Goal: Task Accomplishment & Management: Manage account settings

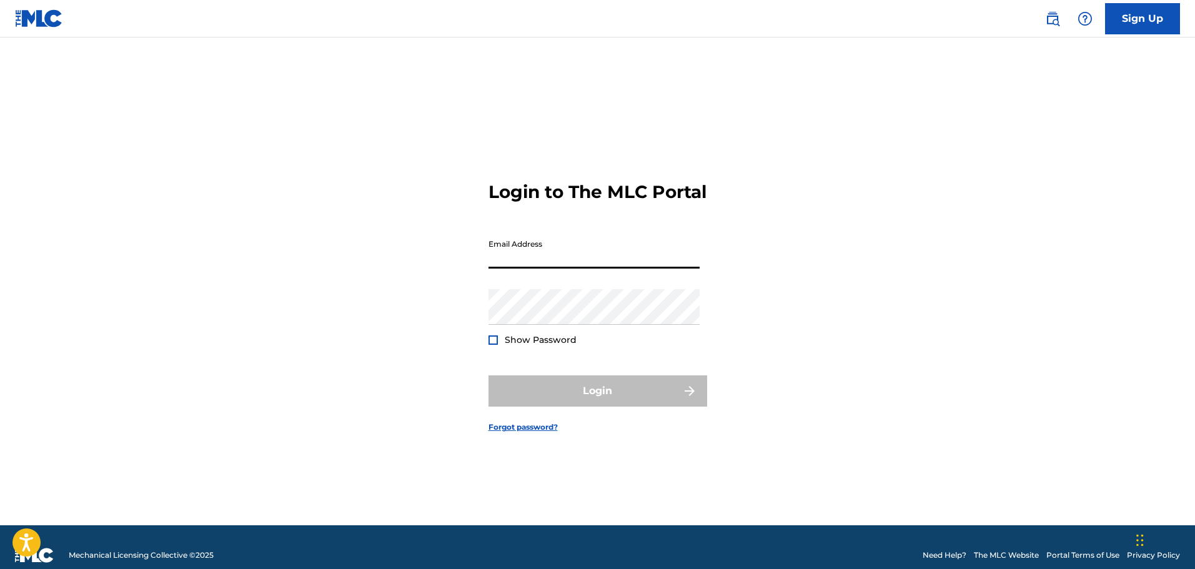
click at [564, 265] on input "Email Address" at bounding box center [593, 251] width 211 height 36
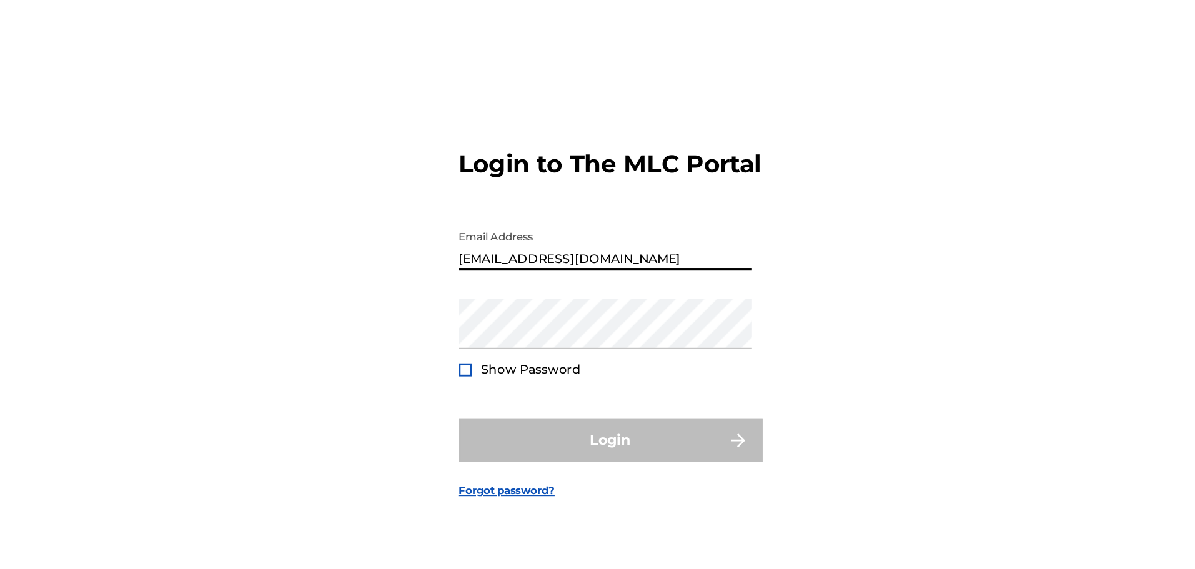
type input "[EMAIL_ADDRESS][DOMAIN_NAME]"
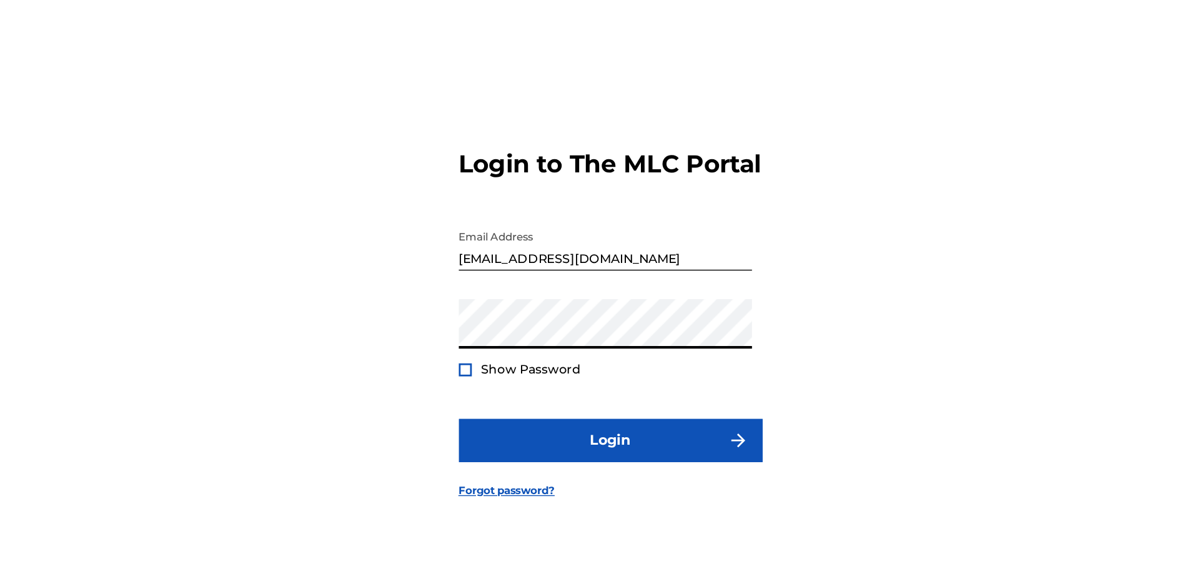
click at [488, 375] on button "Login" at bounding box center [597, 390] width 219 height 31
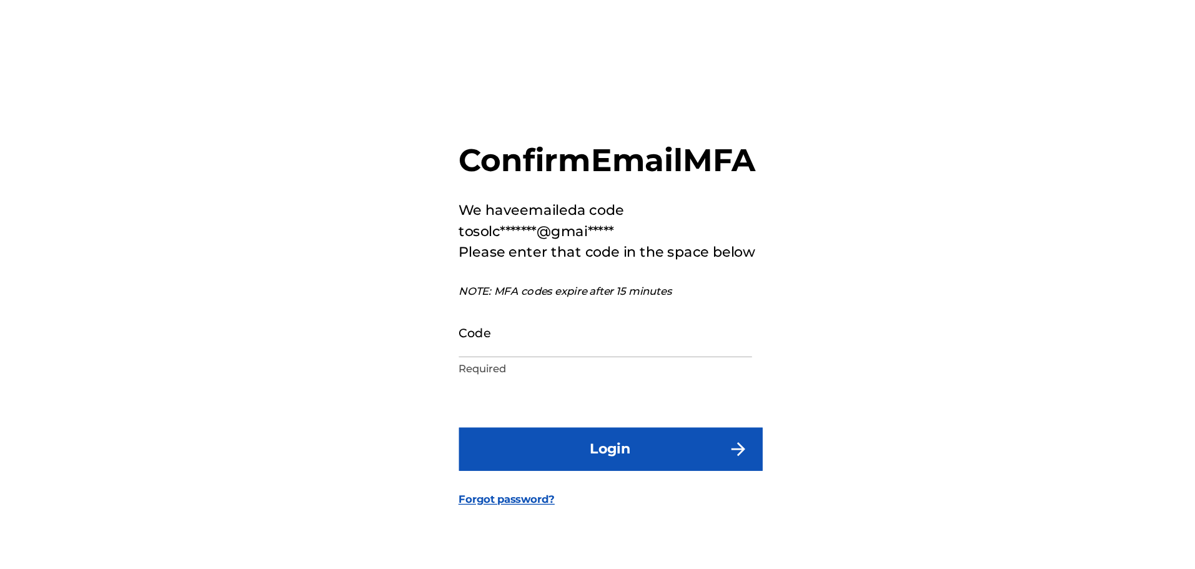
scroll to position [9, 0]
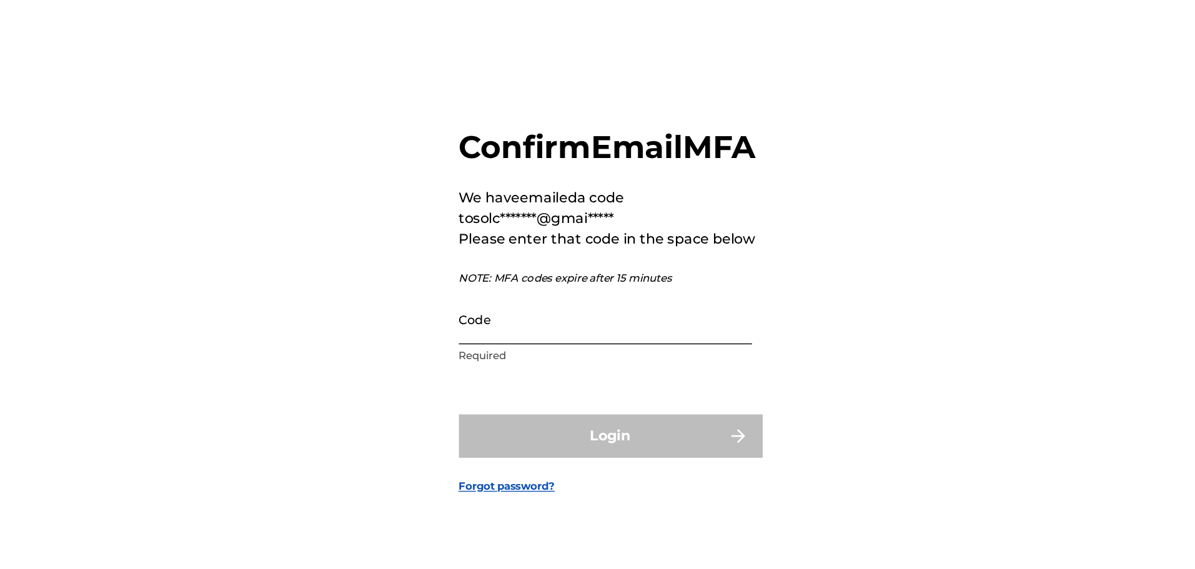
click at [623, 313] on input "Code" at bounding box center [593, 304] width 211 height 36
paste input "167032"
type input "167032"
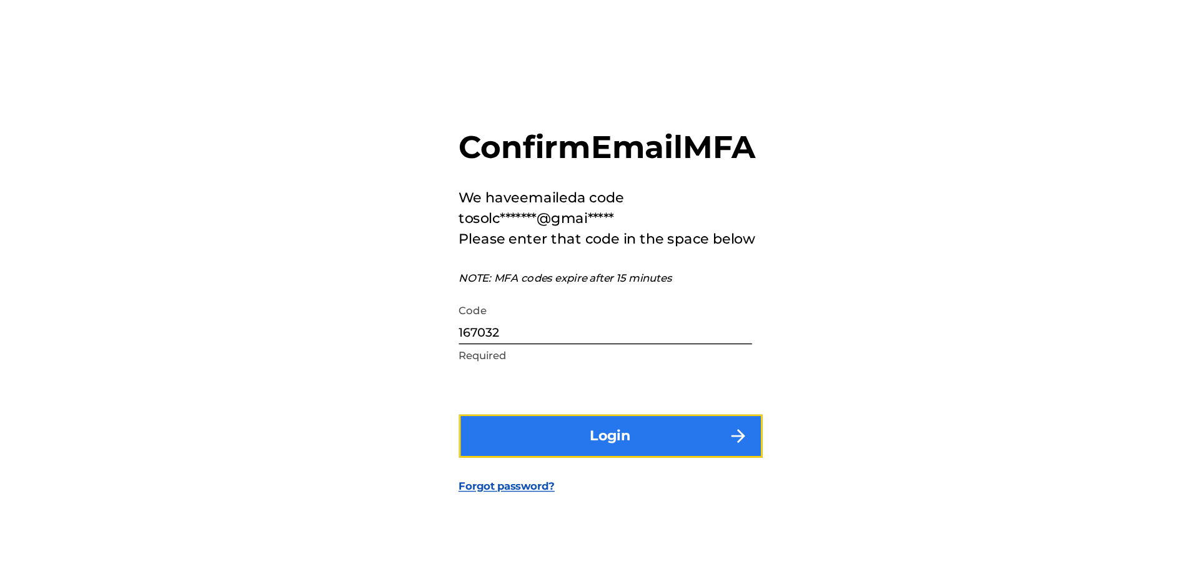
click at [638, 403] on button "Login" at bounding box center [597, 387] width 219 height 31
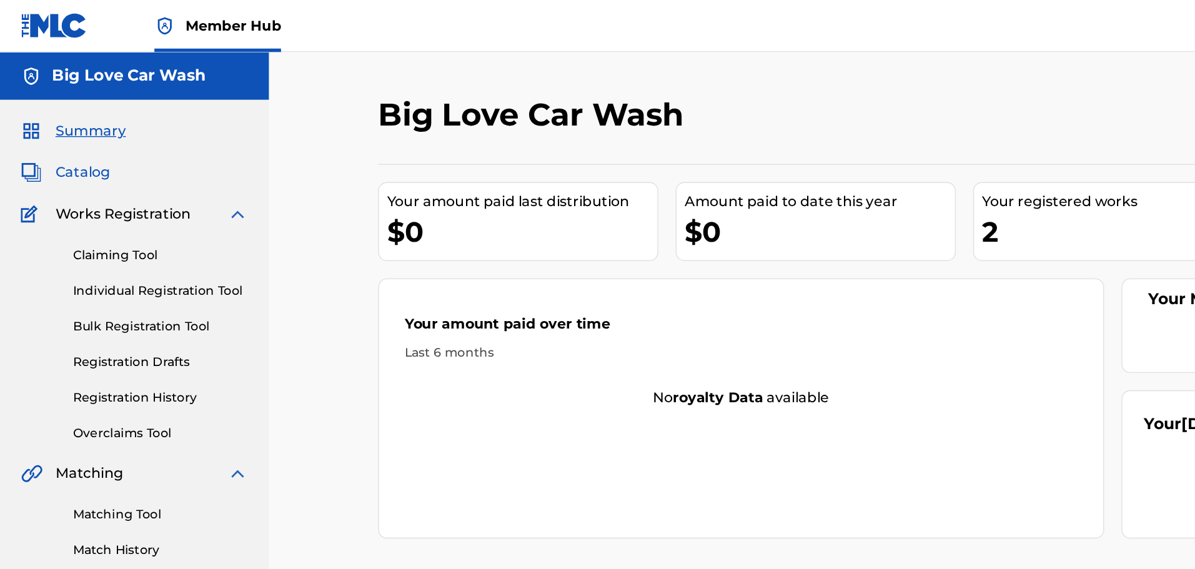
click at [77, 127] on span "Catalog" at bounding box center [59, 124] width 39 height 15
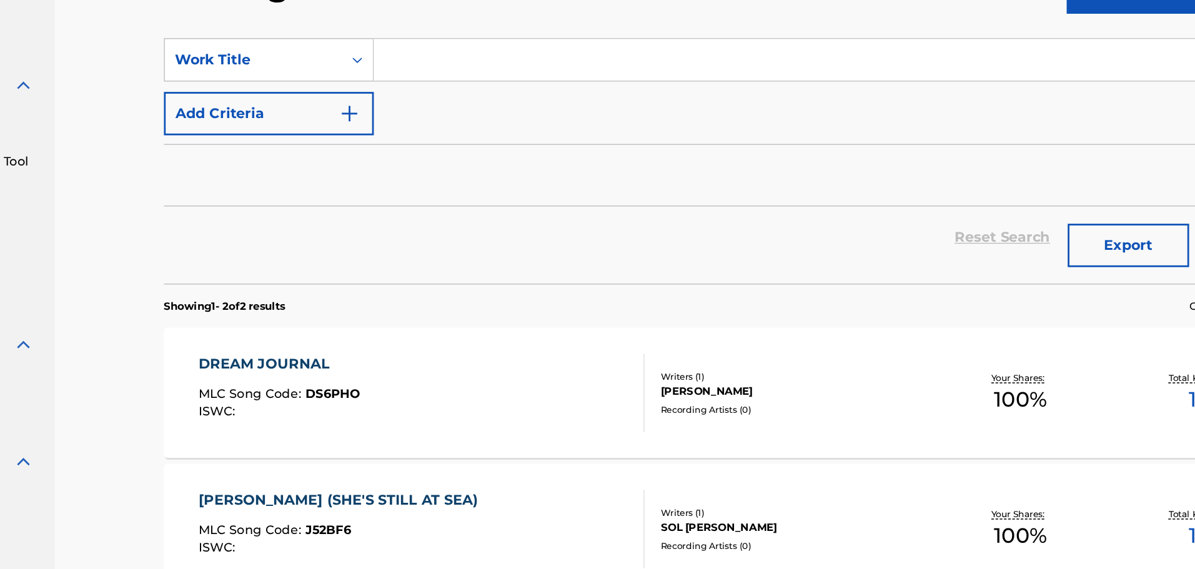
scroll to position [37, 0]
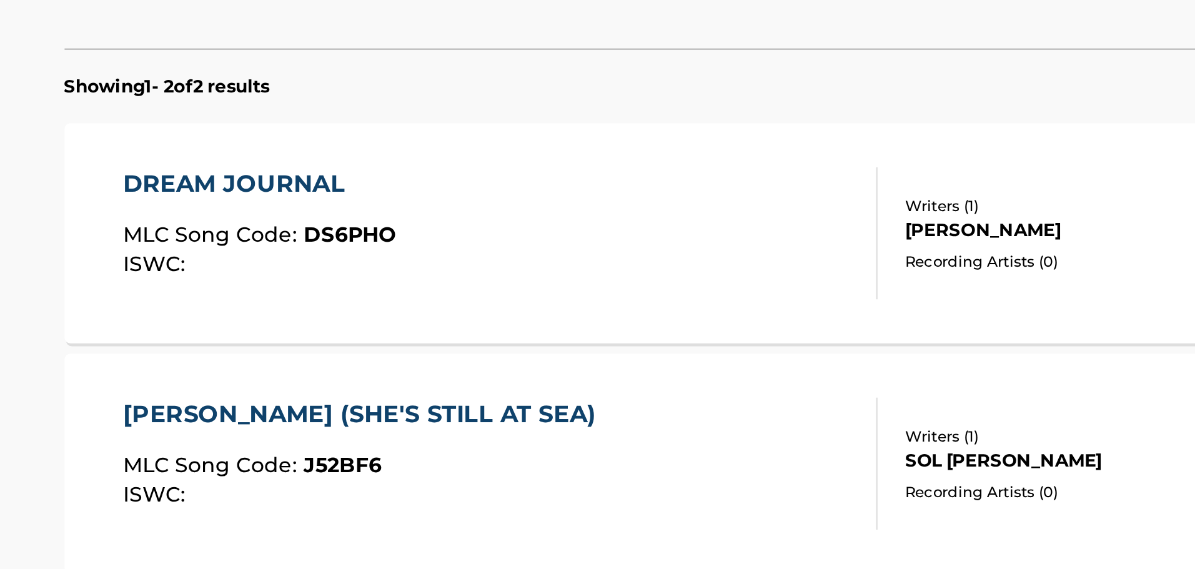
click at [404, 356] on div "ISWC :" at bounding box center [355, 352] width 116 height 9
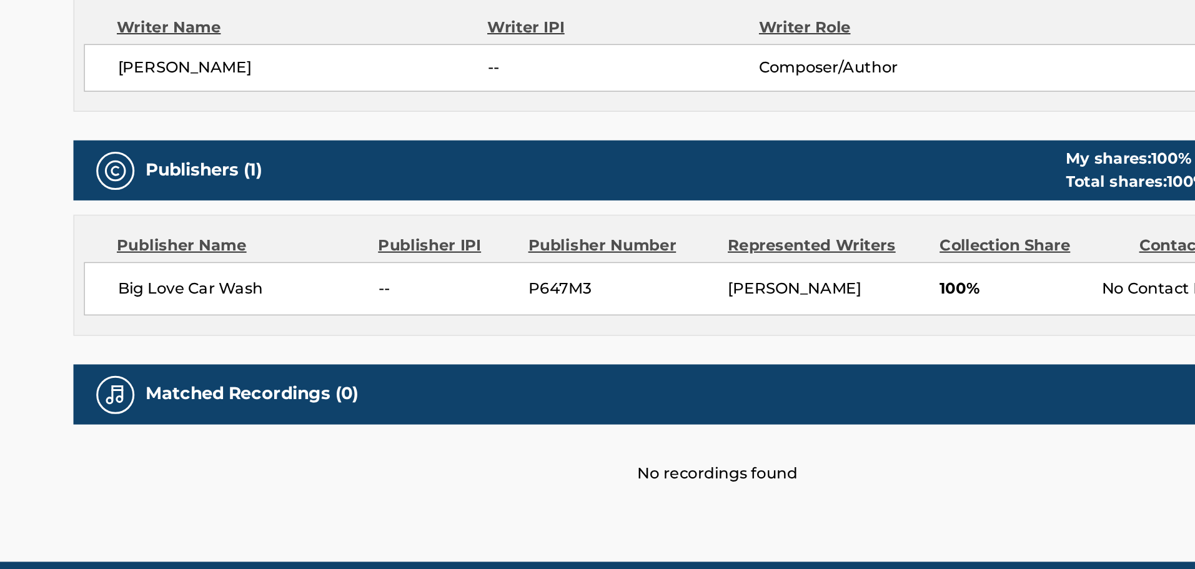
scroll to position [350, 0]
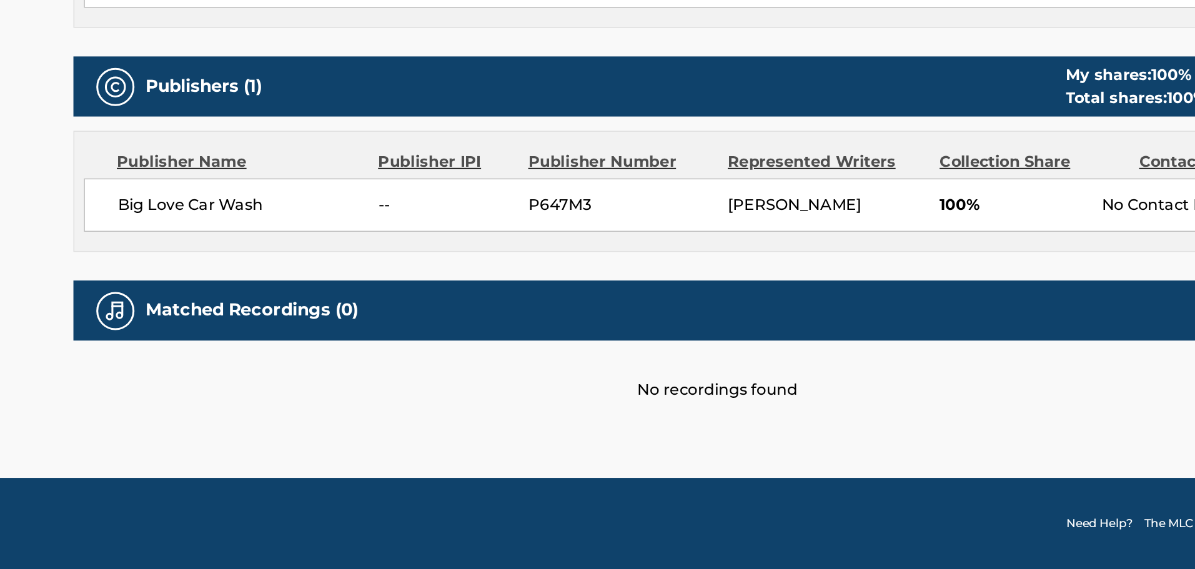
click at [322, 405] on h5 "Matched Recordings (0)" at bounding box center [389, 399] width 139 height 14
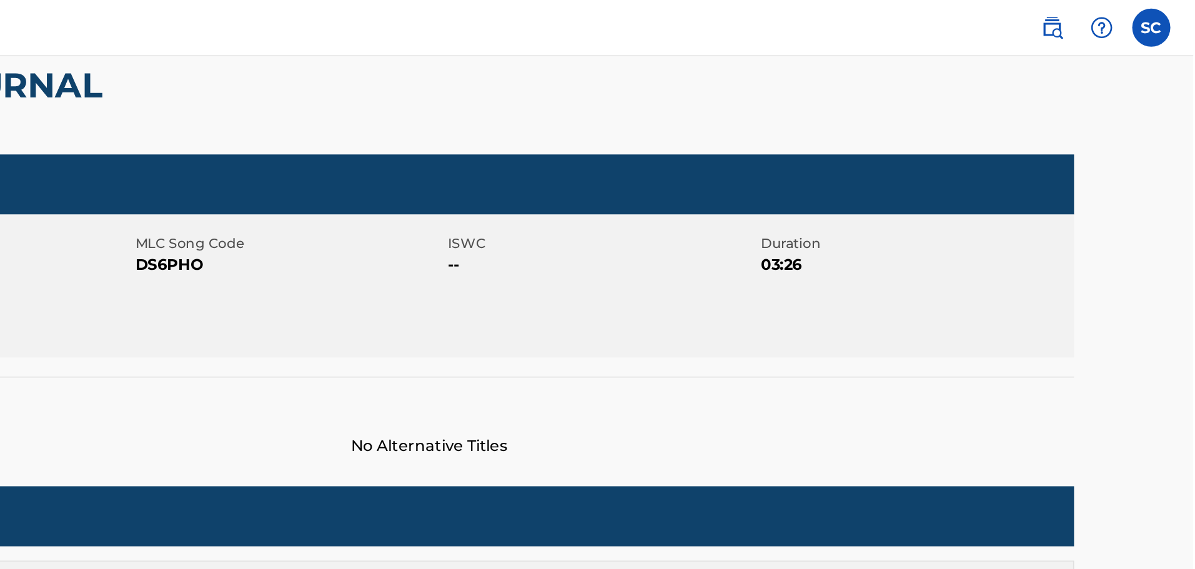
scroll to position [0, 0]
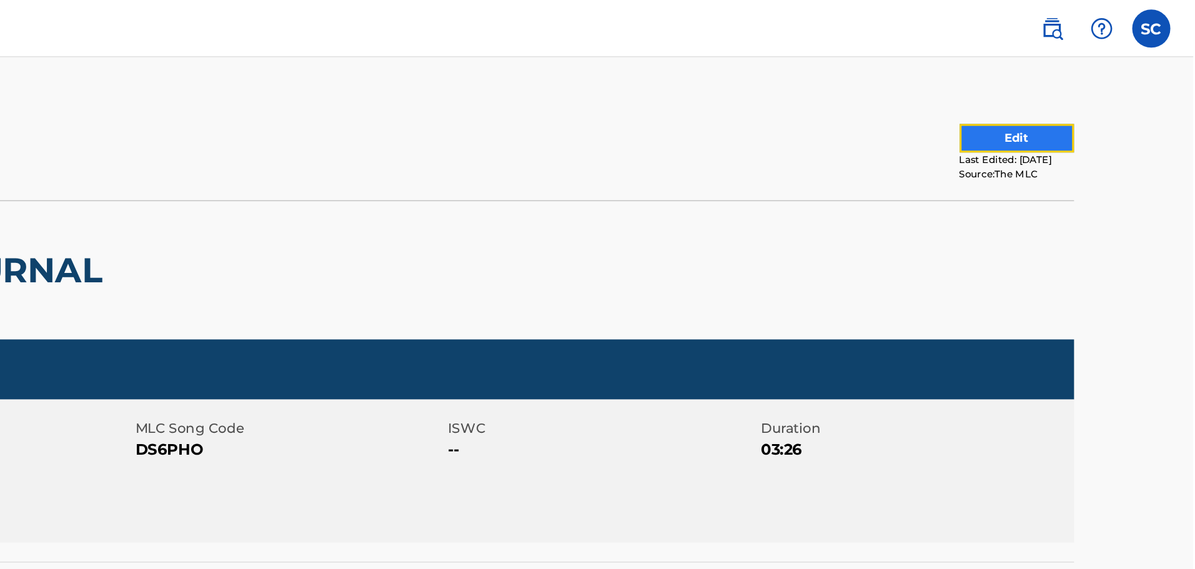
drag, startPoint x: 322, startPoint y: 405, endPoint x: 1062, endPoint y: 94, distance: 803.0
click at [1062, 94] on button "Edit" at bounding box center [1079, 90] width 75 height 19
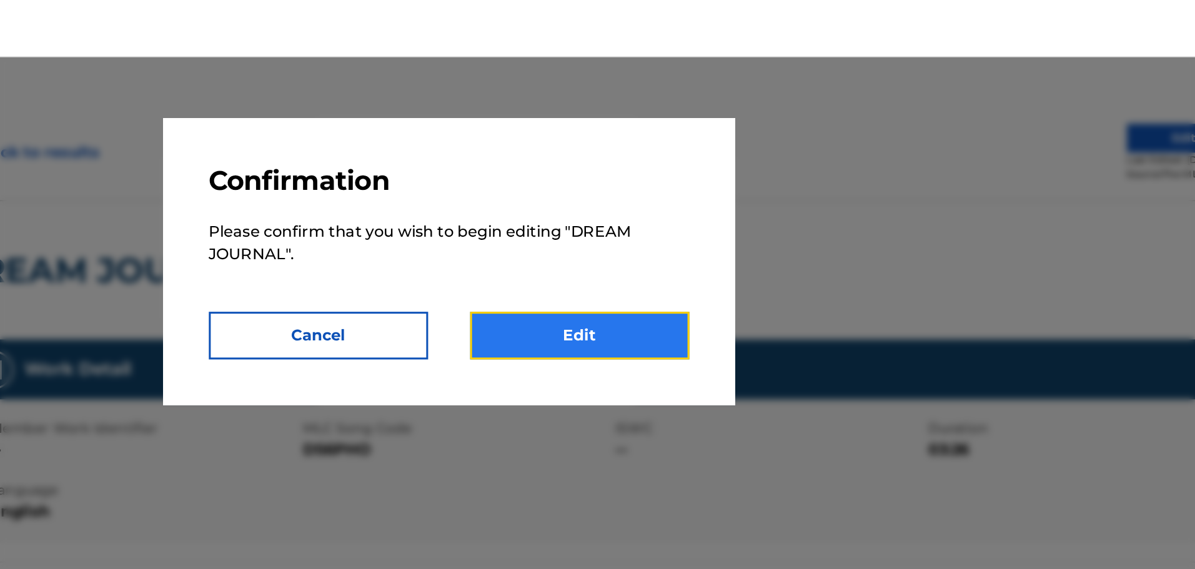
click at [656, 223] on link "Edit" at bounding box center [683, 219] width 144 height 31
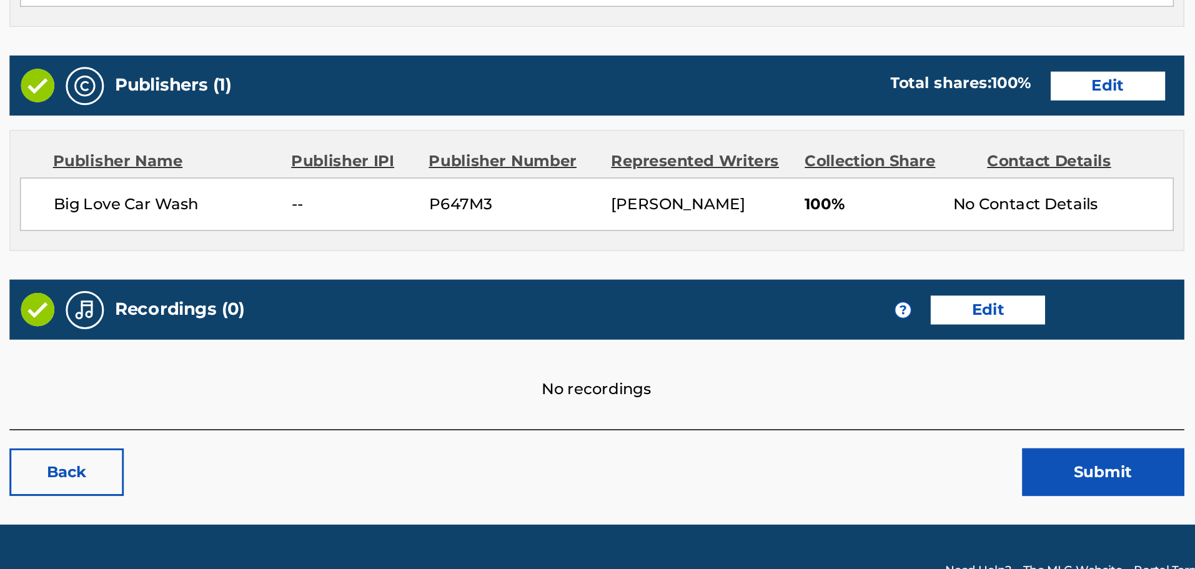
scroll to position [307, 0]
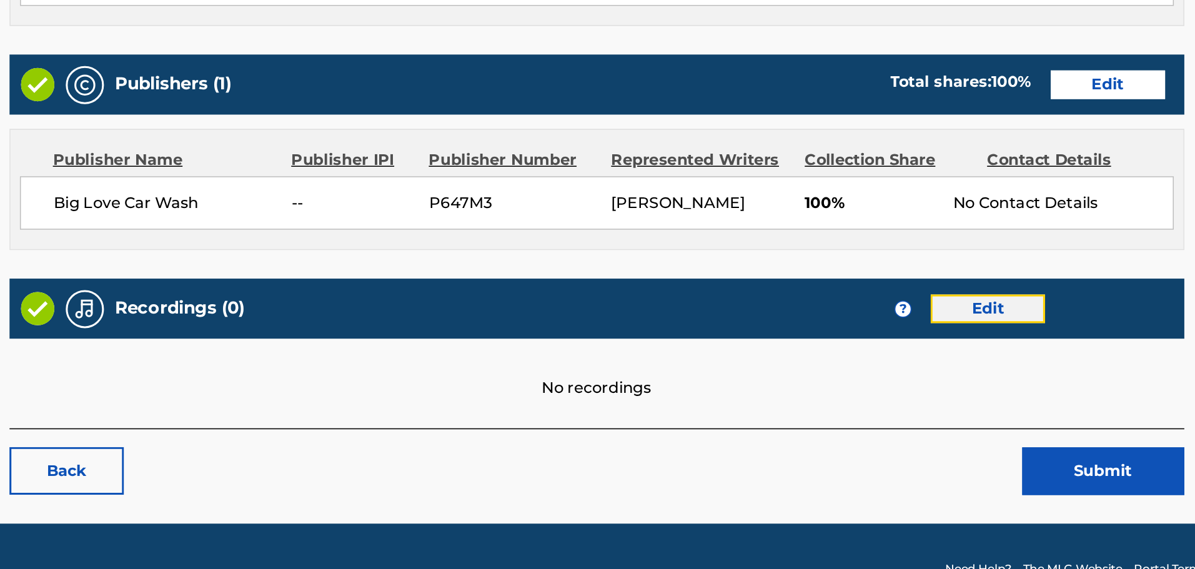
click at [925, 405] on link "Edit" at bounding box center [950, 398] width 75 height 19
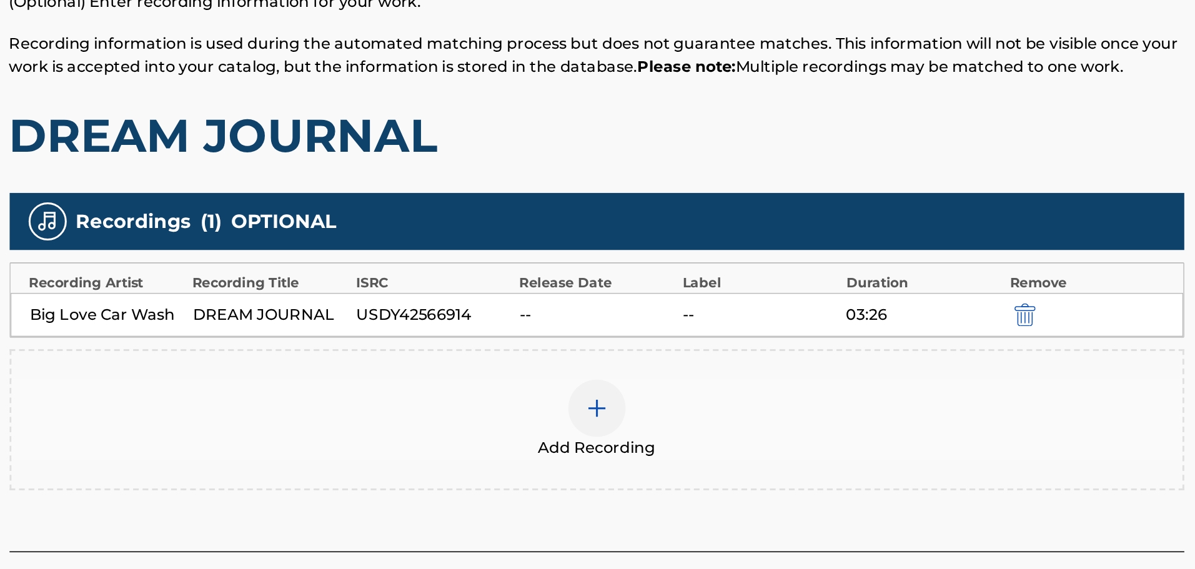
scroll to position [69, 0]
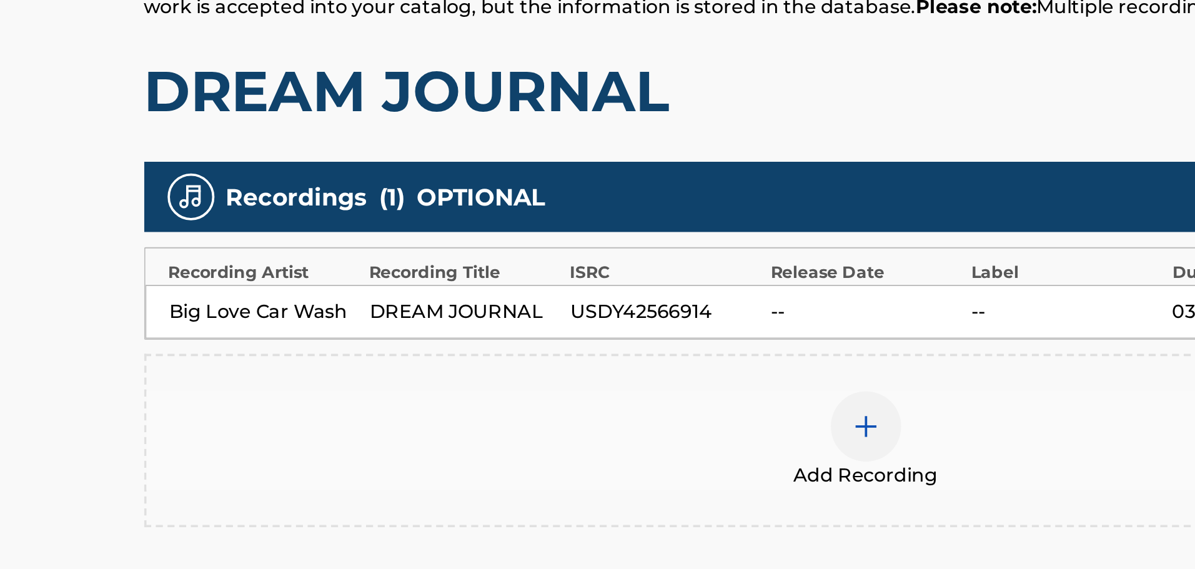
click at [541, 402] on div "USDY42566914" at bounding box center [587, 402] width 101 height 15
click at [398, 396] on div "Big Love Car Wash" at bounding box center [373, 402] width 101 height 15
click at [474, 398] on div "DREAM JOURNAL" at bounding box center [480, 402] width 101 height 15
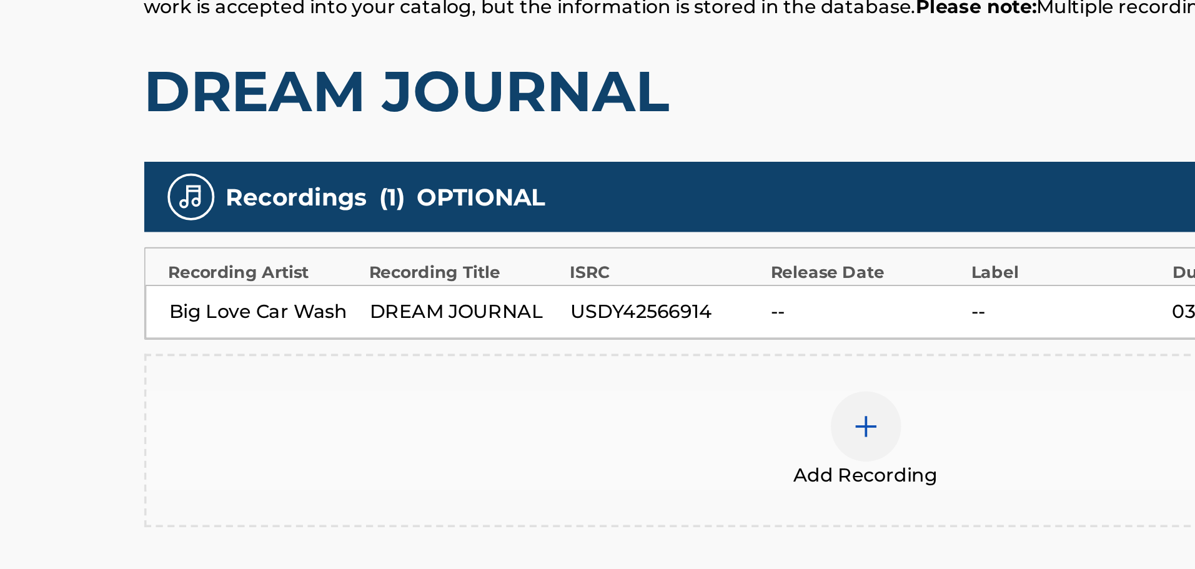
click at [571, 407] on div "USDY42566914" at bounding box center [587, 402] width 101 height 15
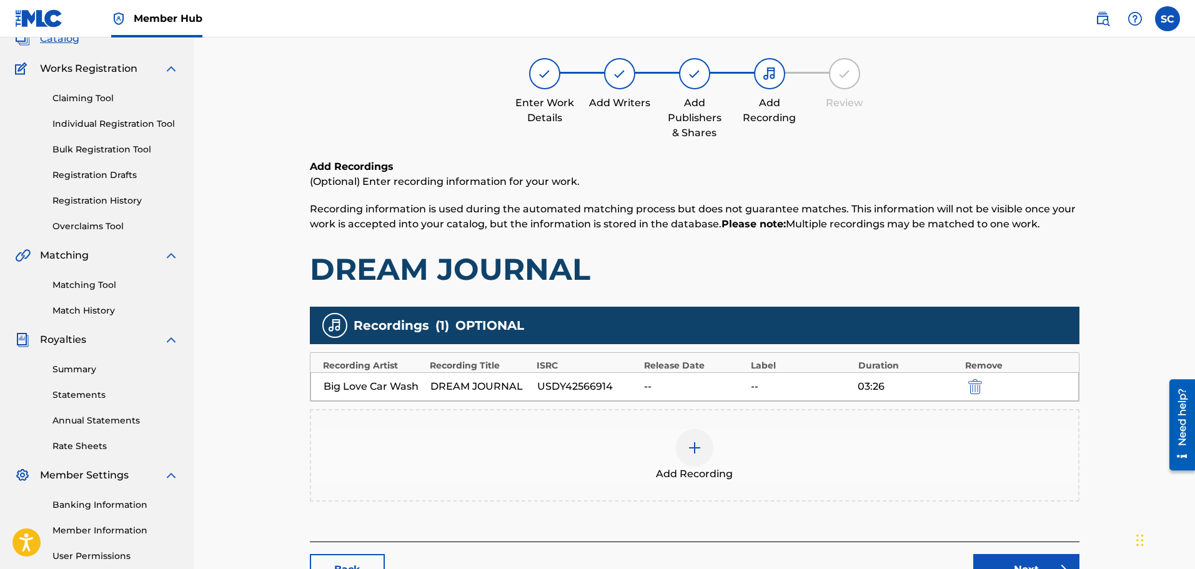
scroll to position [205, 0]
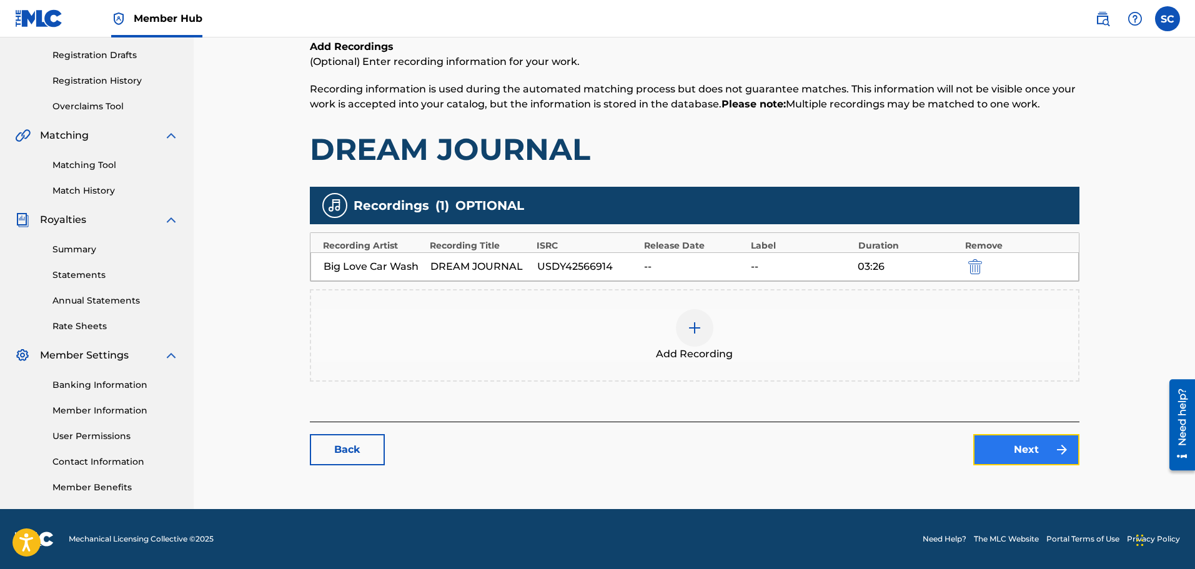
click at [994, 448] on link "Next" at bounding box center [1026, 449] width 106 height 31
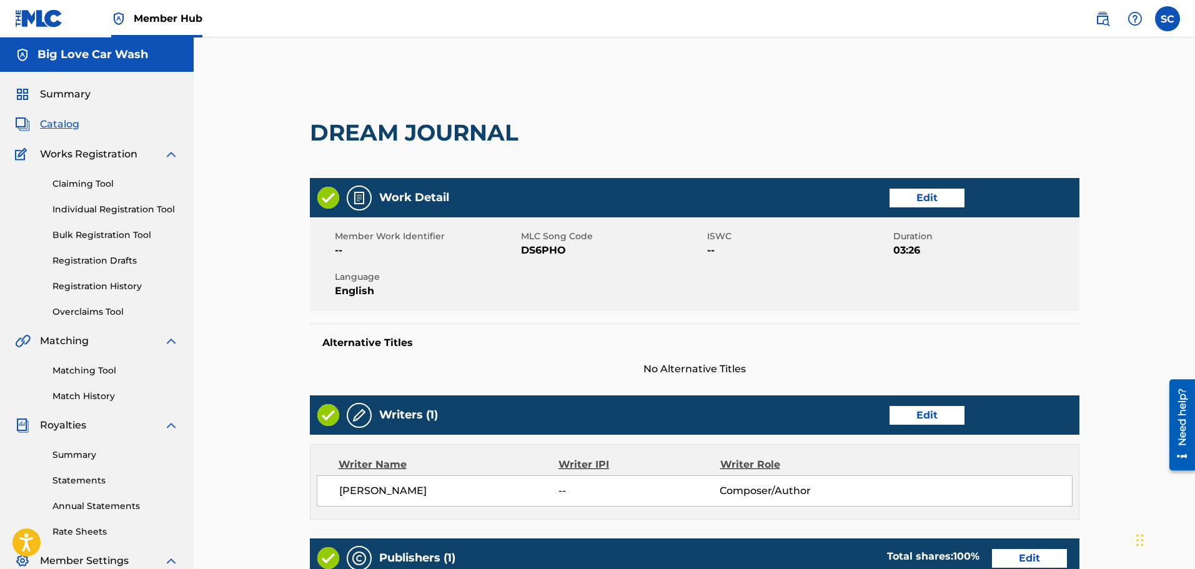
click at [66, 116] on div "Summary Catalog Works Registration Claiming Tool Individual Registration Tool B…" at bounding box center [97, 393] width 194 height 643
click at [64, 122] on span "Catalog" at bounding box center [59, 124] width 39 height 15
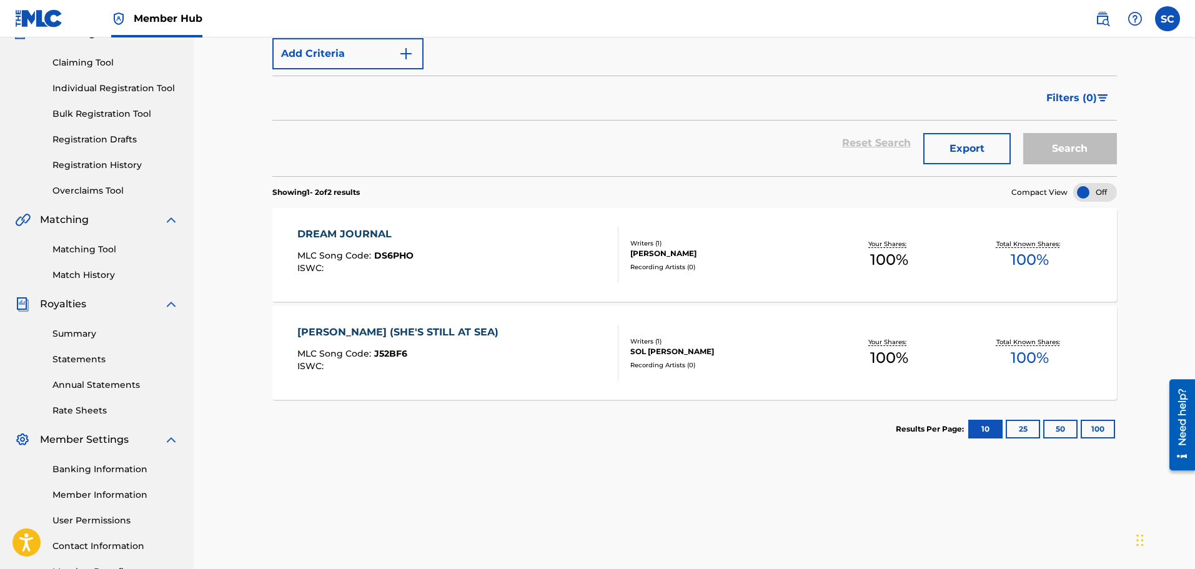
scroll to position [124, 0]
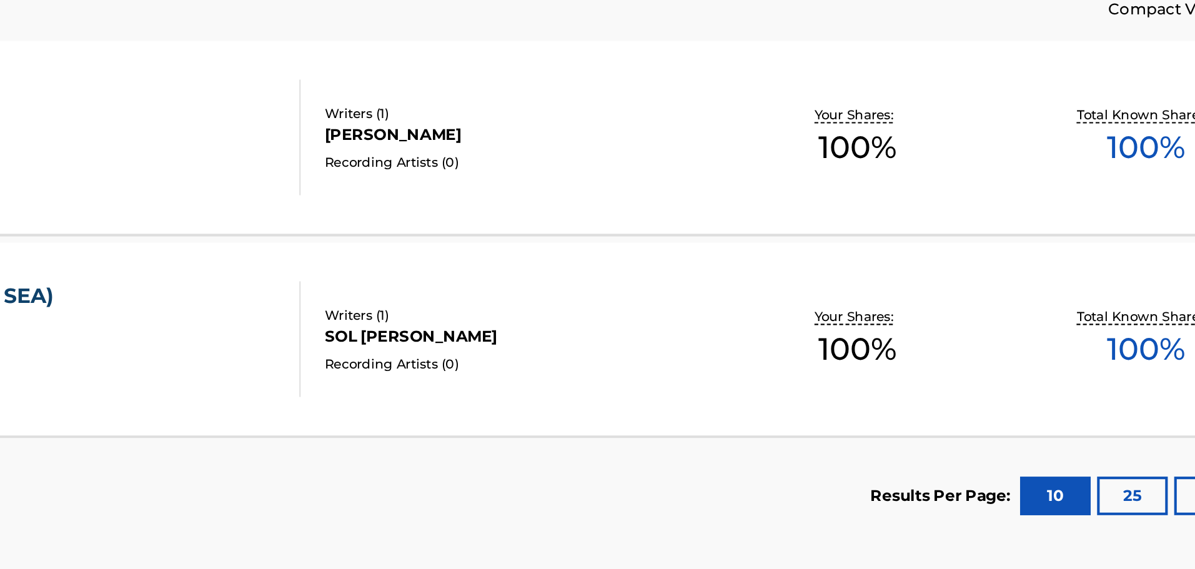
click at [700, 358] on div "Recording Artists ( 0 )" at bounding box center [724, 362] width 189 height 9
